Goal: Check status

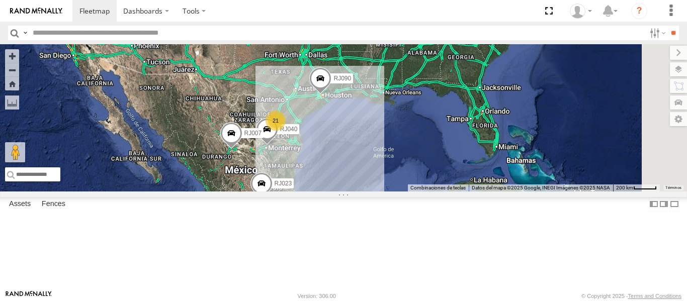
drag, startPoint x: 247, startPoint y: 88, endPoint x: 247, endPoint y: 102, distance: 13.1
click at [0, 0] on div "RJ088 XPD GLOBAL [GEOGRAPHIC_DATA] 27.48792 -99.61954 RJ056 XPD GLOBAL RJ HQ RJ…" at bounding box center [0, 0] width 0 height 0
click at [0, 0] on div "RJ023" at bounding box center [0, 0] width 0 height 0
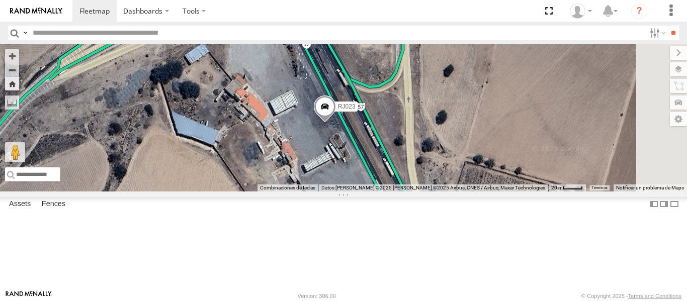
drag, startPoint x: 406, startPoint y: 184, endPoint x: 371, endPoint y: 198, distance: 38.4
click at [371, 192] on div "RJ023" at bounding box center [343, 117] width 687 height 147
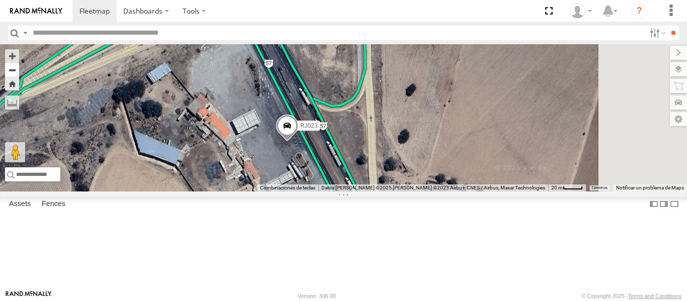
click at [19, 70] on button "Zoom out" at bounding box center [12, 70] width 14 height 14
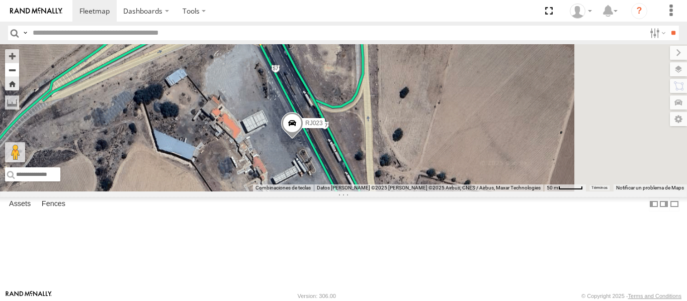
click at [19, 70] on button "Zoom out" at bounding box center [12, 70] width 14 height 14
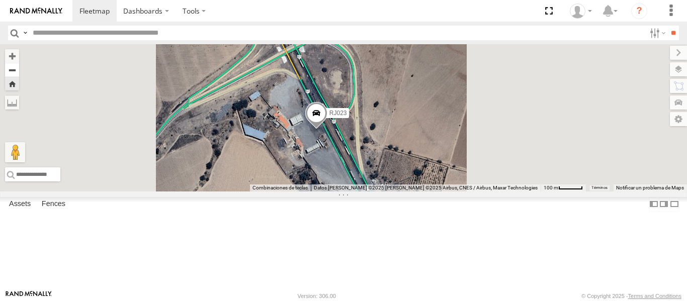
click at [19, 70] on button "Zoom out" at bounding box center [12, 70] width 14 height 14
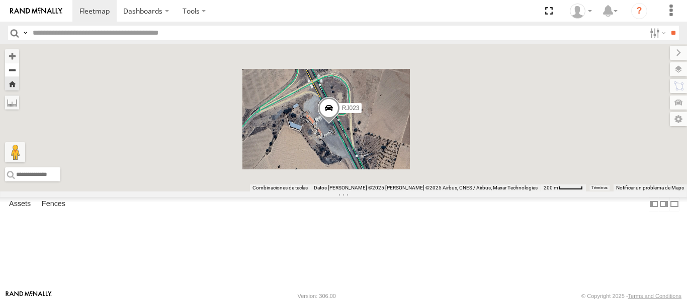
click at [19, 70] on button "Zoom out" at bounding box center [12, 70] width 14 height 14
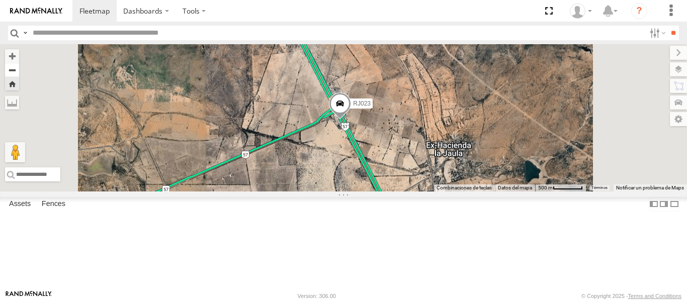
click at [19, 70] on button "Zoom out" at bounding box center [12, 70] width 14 height 14
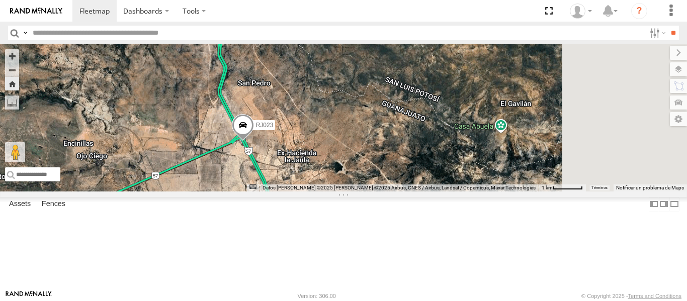
drag, startPoint x: 454, startPoint y: 149, endPoint x: 382, endPoint y: 174, distance: 77.1
click at [273, 129] on span "RJ023" at bounding box center [265, 125] width 18 height 7
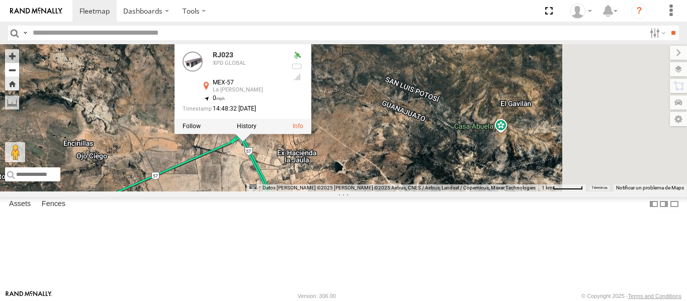
click at [19, 72] on button "Zoom out" at bounding box center [12, 70] width 14 height 14
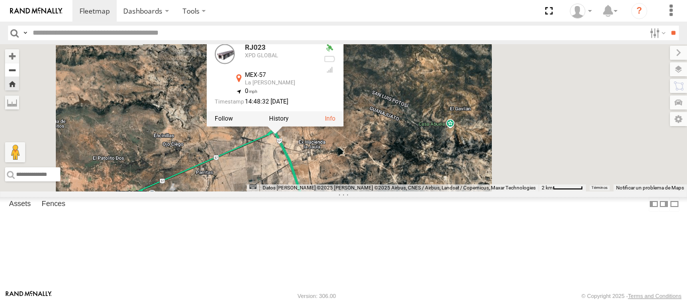
click at [19, 72] on button "Zoom out" at bounding box center [12, 70] width 14 height 14
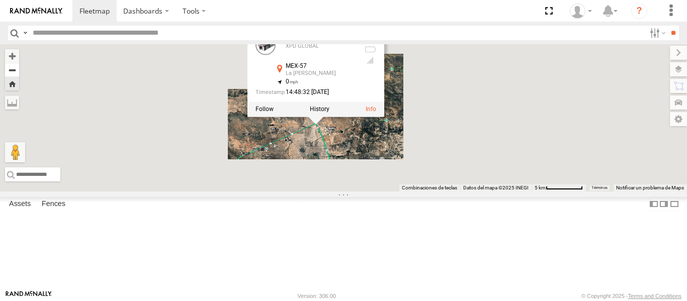
click at [19, 72] on button "Zoom out" at bounding box center [12, 70] width 14 height 14
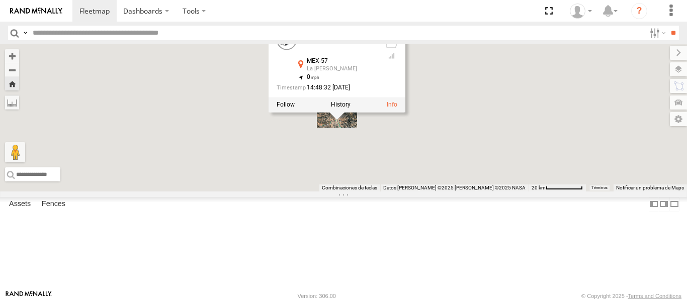
drag, startPoint x: 330, startPoint y: 148, endPoint x: 296, endPoint y: 165, distance: 38.7
click at [296, 165] on div "RJ023 RJ023 XPD GLOBAL MEX-57 La [PERSON_NAME] 21.53403 , -100.74383 0 14:48:32…" at bounding box center [343, 117] width 687 height 147
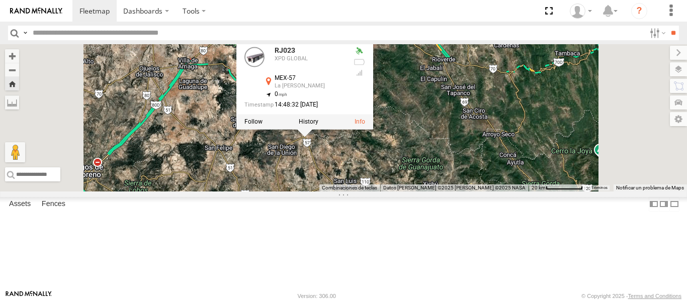
click at [387, 192] on div "RJ023 RJ023 XPD GLOBAL MEX-57 La [PERSON_NAME] 21.53403 , -100.74383 0 14:48:32…" at bounding box center [343, 117] width 687 height 147
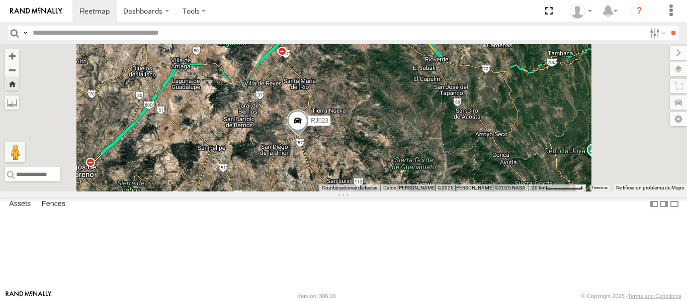
drag, startPoint x: 470, startPoint y: 145, endPoint x: 461, endPoint y: 145, distance: 9.0
click at [461, 145] on div "RJ023" at bounding box center [343, 117] width 687 height 147
click at [458, 192] on div "RJ023" at bounding box center [343, 117] width 687 height 147
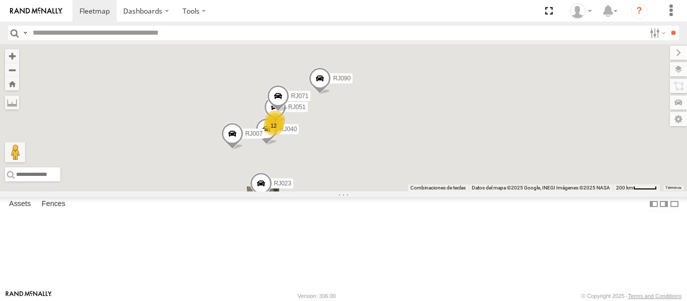
scroll to position [0, 0]
